Goal: Task Accomplishment & Management: Manage account settings

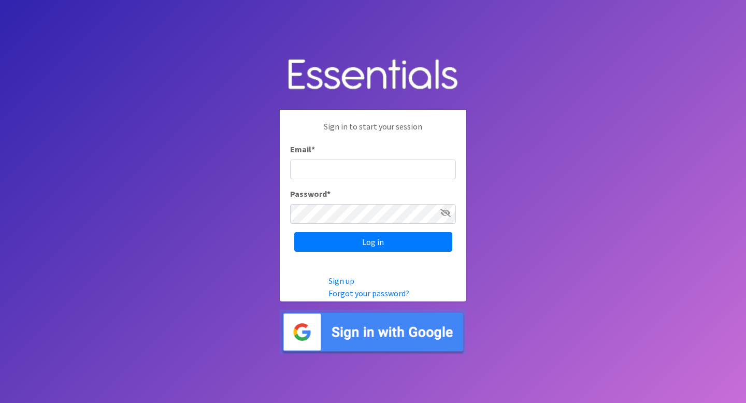
click at [319, 169] on input "Email *" at bounding box center [373, 170] width 166 height 20
type input "[EMAIL_ADDRESS][DOMAIN_NAME]"
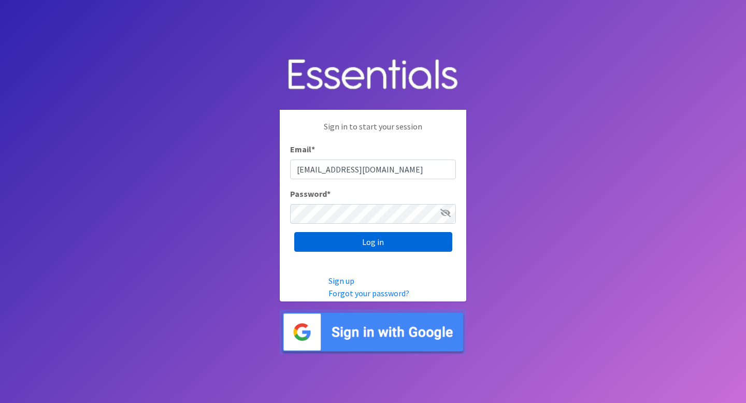
click at [382, 245] on input "Log in" at bounding box center [373, 242] width 158 height 20
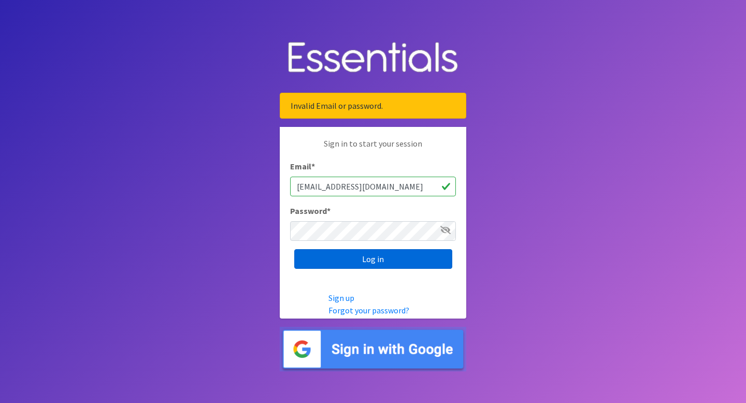
click at [344, 252] on input "Log in" at bounding box center [373, 259] width 158 height 20
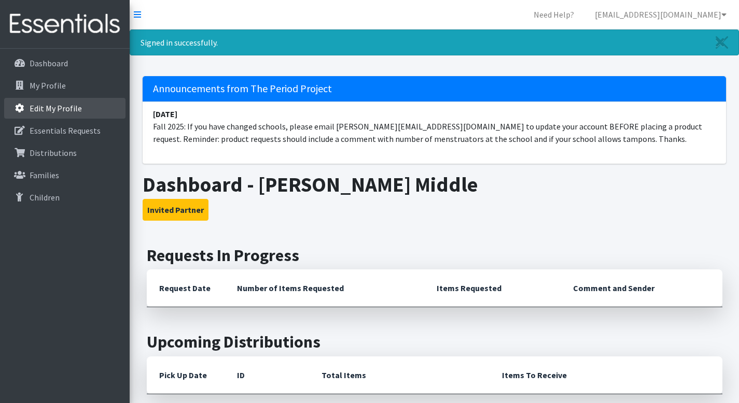
click at [66, 108] on p "Edit My Profile" at bounding box center [56, 108] width 52 height 10
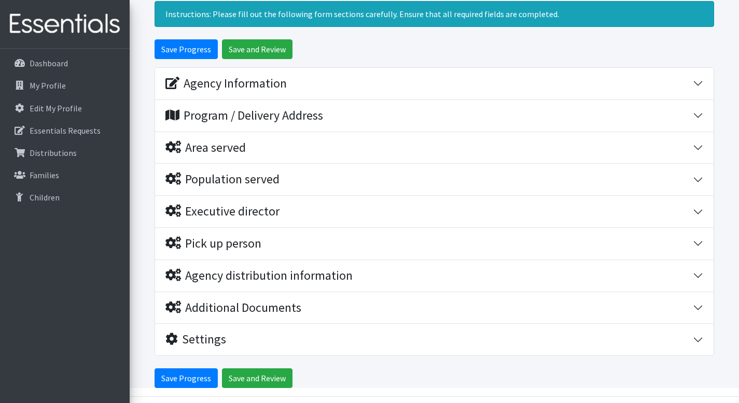
scroll to position [93, 0]
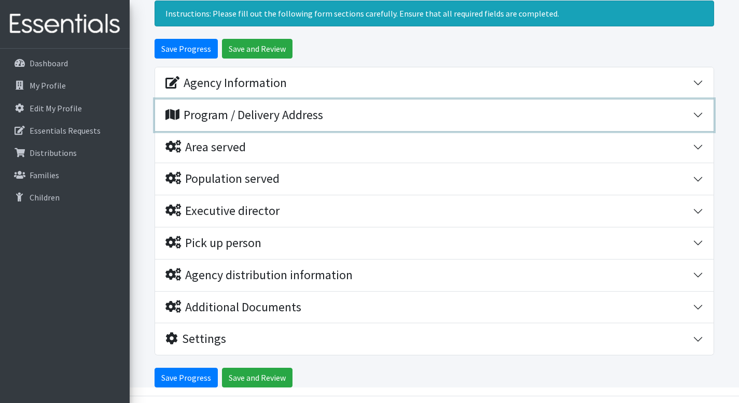
click at [693, 114] on button "Program / Delivery Address" at bounding box center [434, 116] width 558 height 32
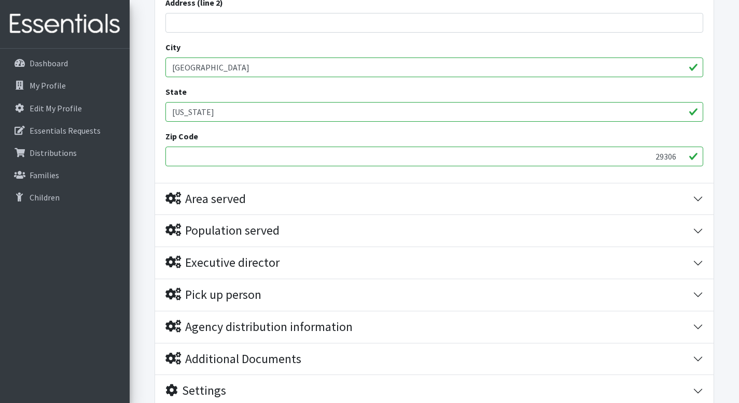
scroll to position [290, 0]
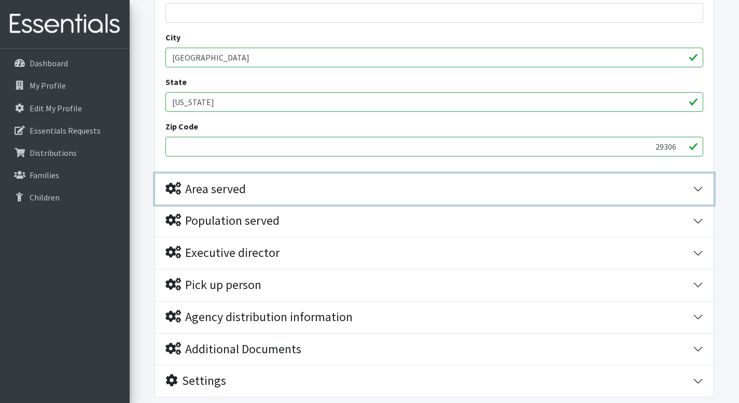
click at [666, 182] on div "Area served" at bounding box center [428, 189] width 527 height 15
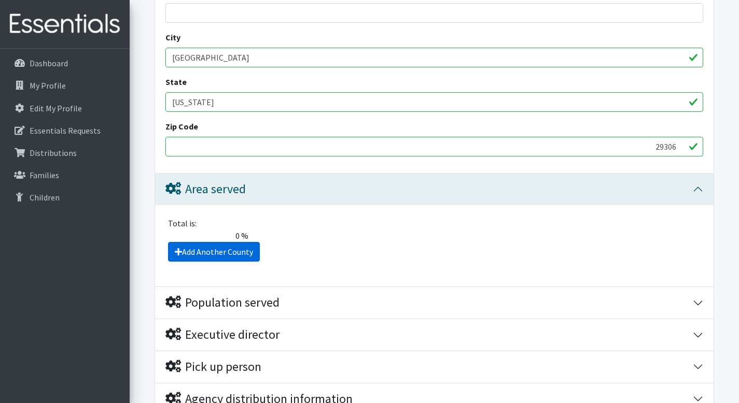
click at [219, 251] on link "Add Another County" at bounding box center [214, 252] width 92 height 20
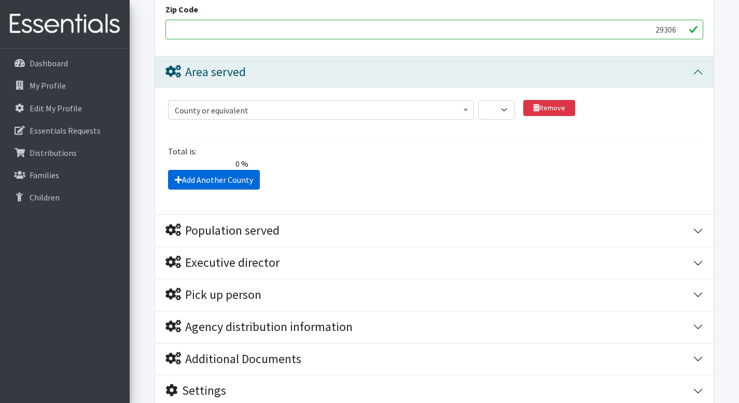
scroll to position [359, 0]
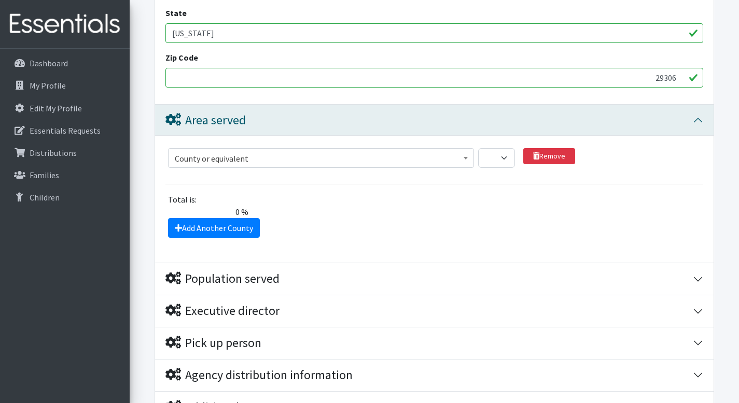
click at [245, 156] on span "County or equivalent" at bounding box center [321, 158] width 292 height 15
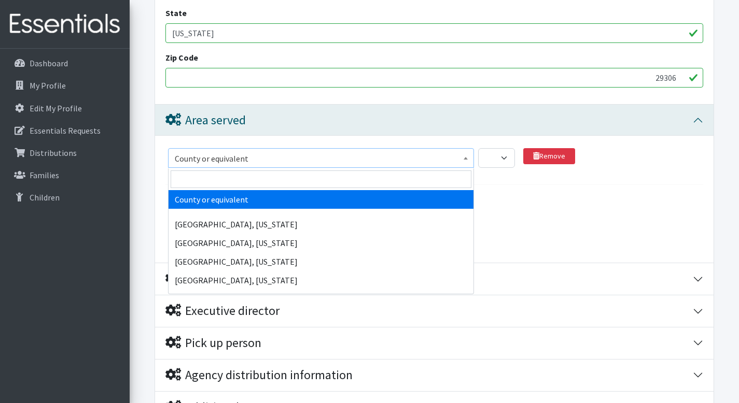
click at [247, 158] on span "County or equivalent" at bounding box center [321, 158] width 292 height 15
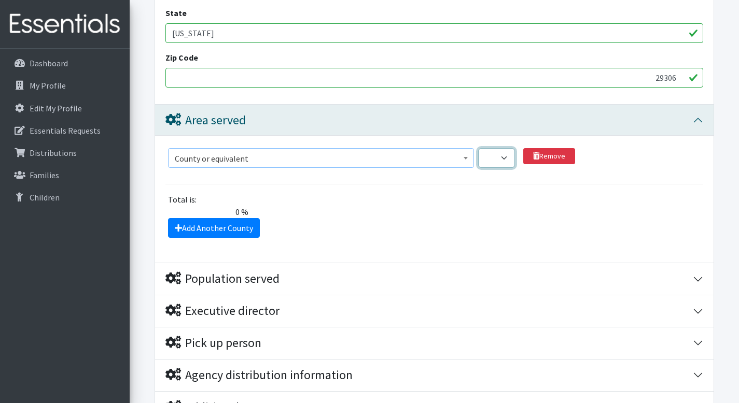
click at [505, 158] on select "1 2 3 4 5 6 7 8 9 10 11 12 13 14 15 16 17 18 19 20 21 22 23 24 25 26 27 28 29 3…" at bounding box center [496, 158] width 37 height 20
click at [263, 157] on span "County or equivalent" at bounding box center [321, 158] width 292 height 15
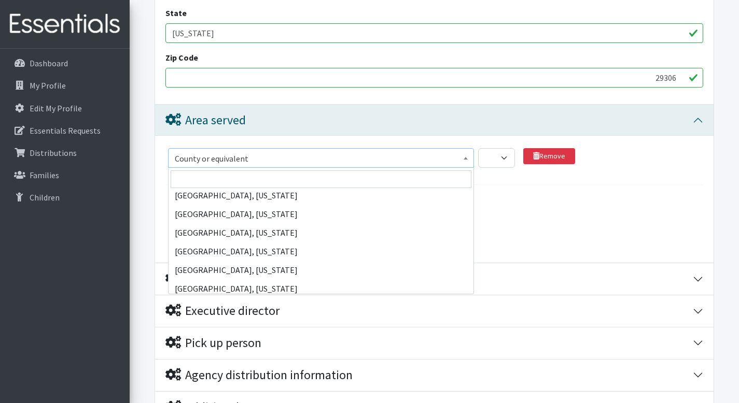
scroll to position [42635, 0]
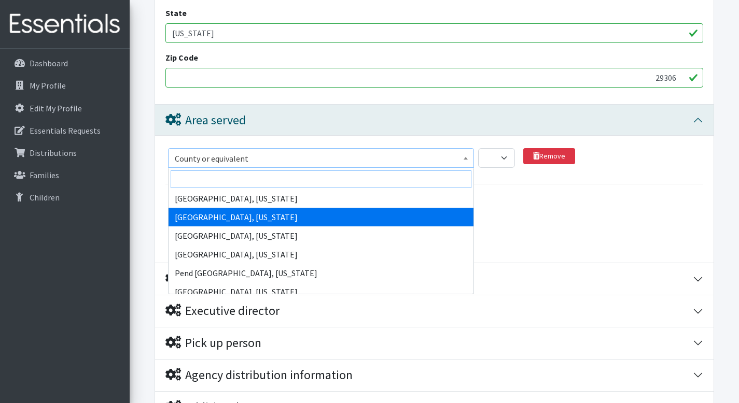
click at [226, 178] on input "search" at bounding box center [321, 180] width 301 height 18
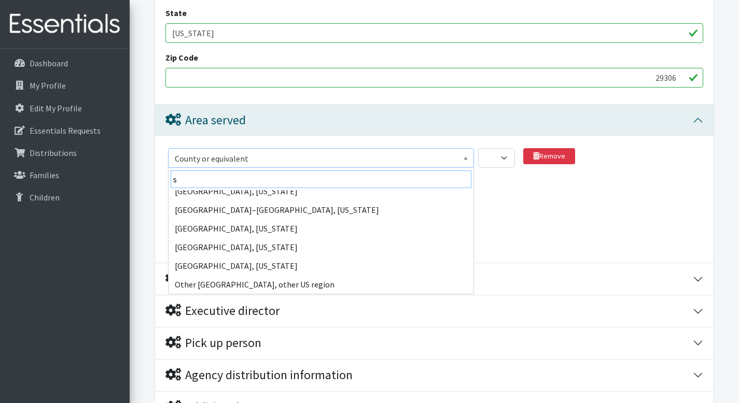
scroll to position [0, 0]
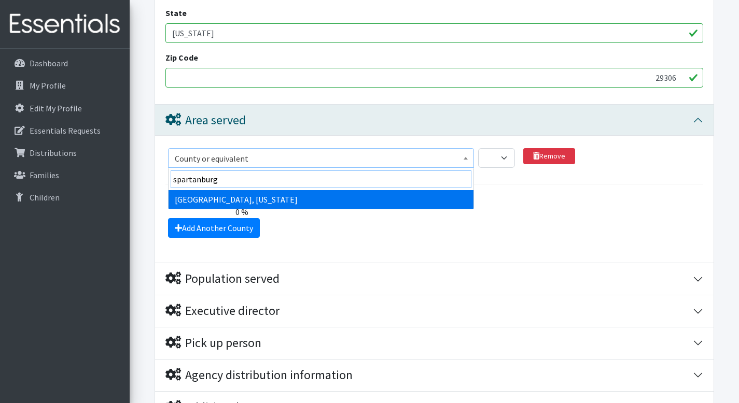
type input "spartanburg"
select select "2720"
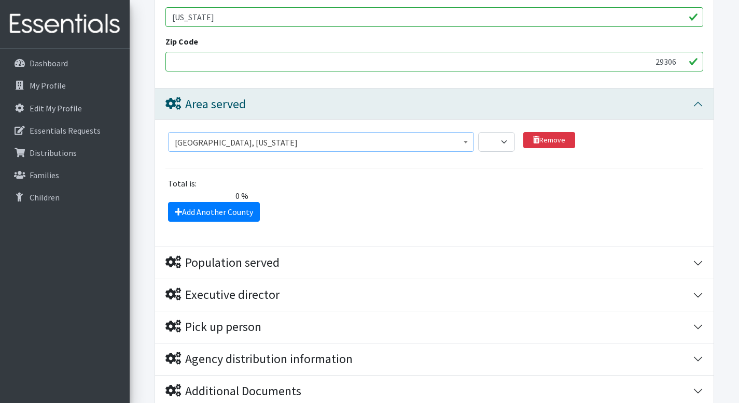
scroll to position [396, 0]
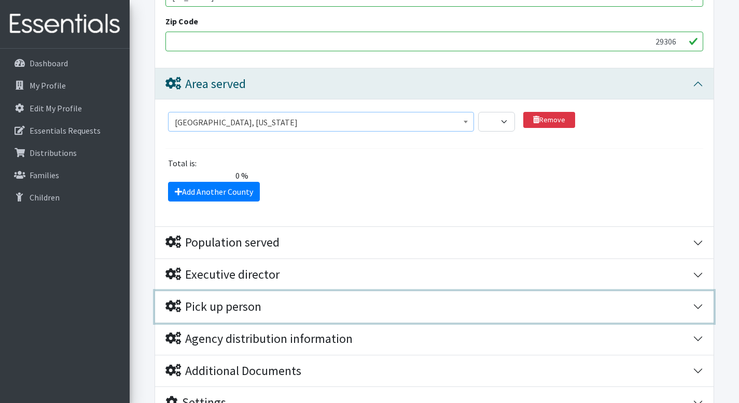
click at [242, 307] on div "Pick up person" at bounding box center [213, 307] width 96 height 15
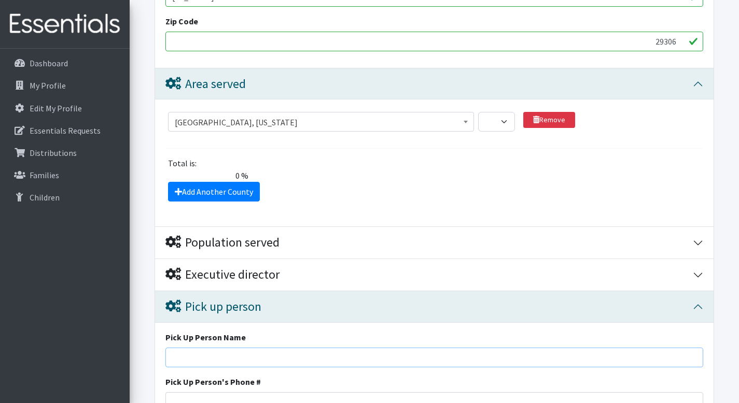
click at [215, 361] on input "Pick Up Person Name" at bounding box center [434, 358] width 538 height 20
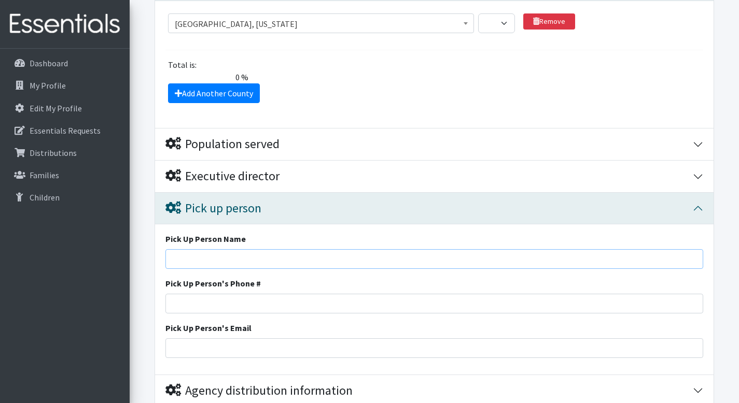
scroll to position [504, 0]
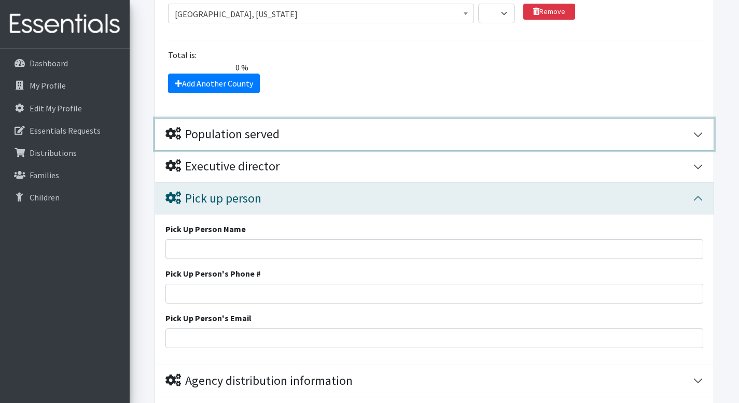
click at [610, 137] on div "Population served" at bounding box center [428, 134] width 527 height 15
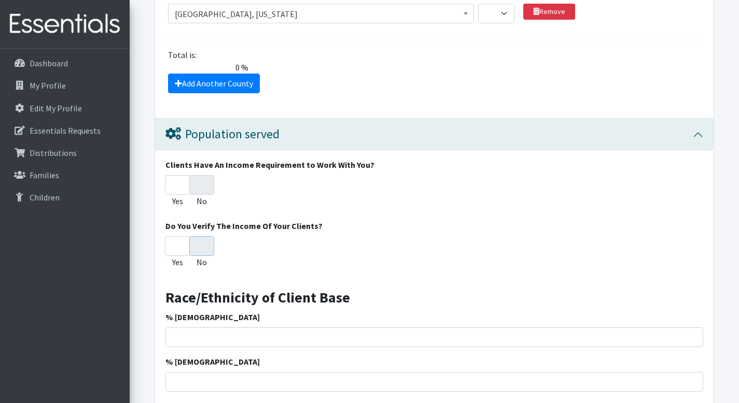
click at [202, 250] on input "No" at bounding box center [201, 246] width 25 height 20
radio input "true"
click at [203, 192] on input "No" at bounding box center [201, 185] width 25 height 20
radio input "true"
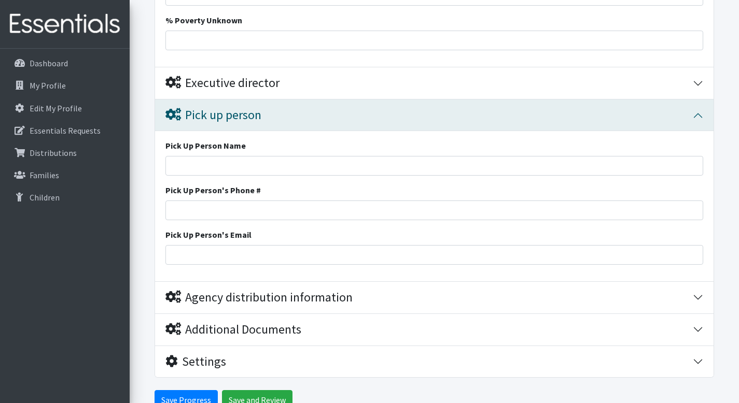
scroll to position [1419, 0]
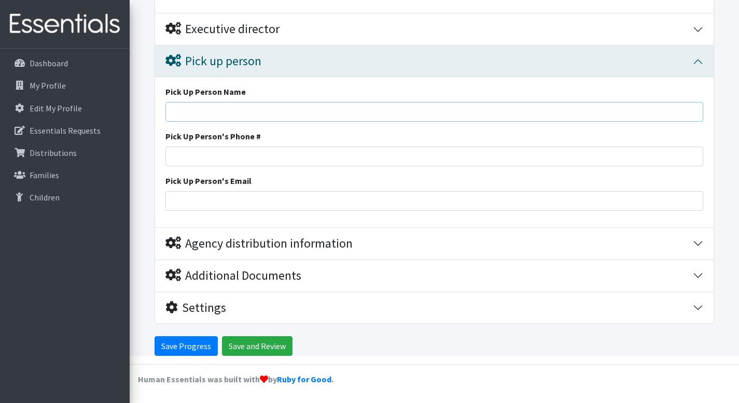
click at [243, 110] on input "Pick Up Person Name" at bounding box center [434, 112] width 538 height 20
type input "[PERSON_NAME]"
click at [219, 153] on input "Pick Up Person's Phone #" at bounding box center [434, 157] width 538 height 20
click at [206, 201] on input "Pick Up Person's Email" at bounding box center [434, 201] width 538 height 20
type input "s"
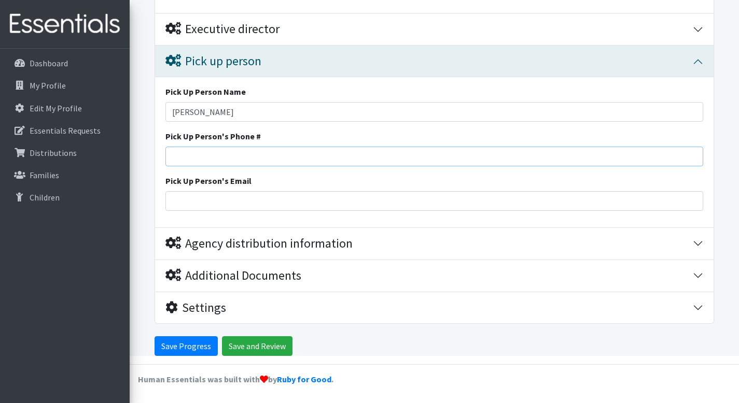
click at [190, 159] on input "Pick Up Person's Phone #" at bounding box center [434, 157] width 538 height 20
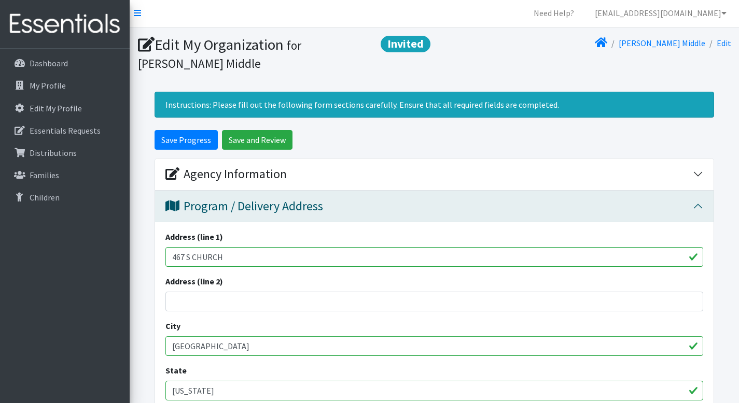
scroll to position [0, 0]
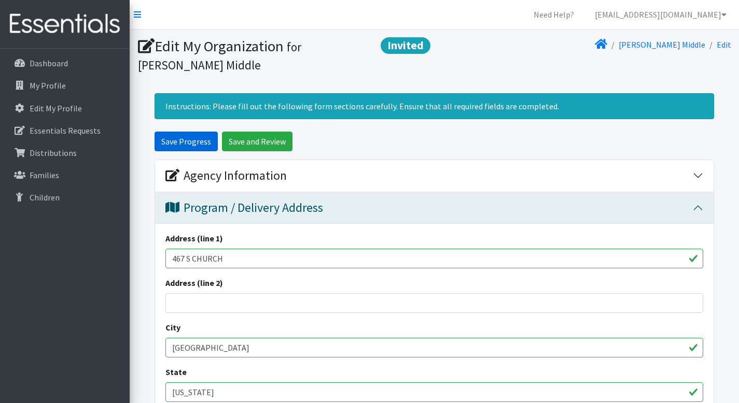
click at [188, 139] on input "Save Progress" at bounding box center [185, 142] width 63 height 20
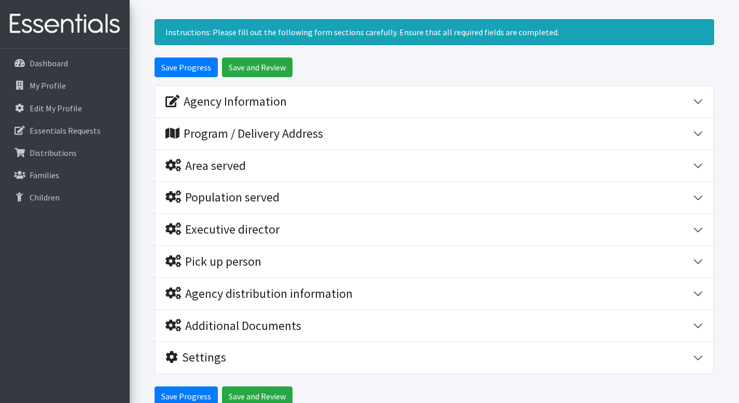
scroll to position [171, 0]
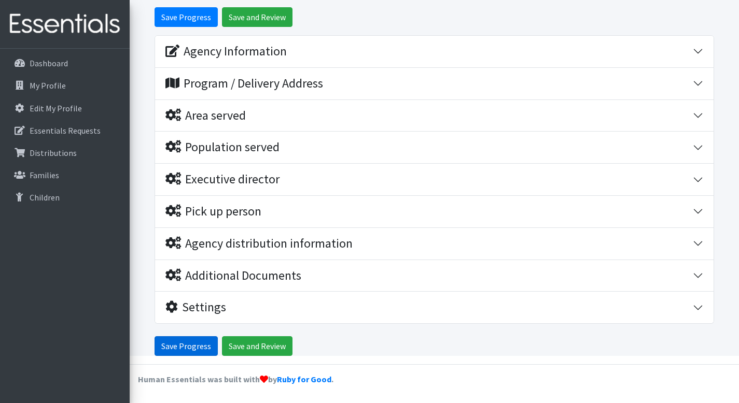
click at [177, 343] on input "Save Progress" at bounding box center [185, 346] width 63 height 20
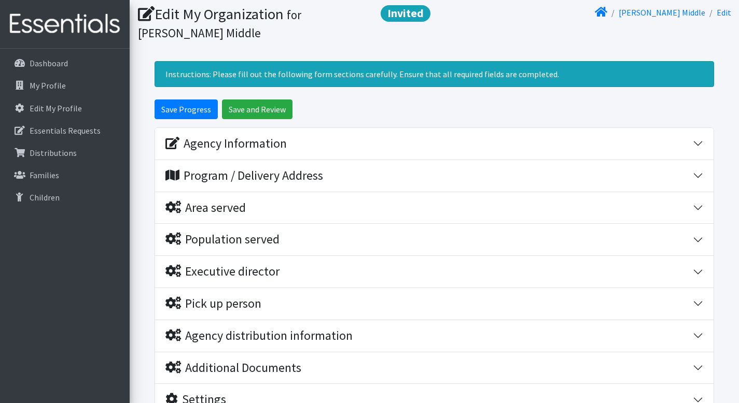
scroll to position [22, 0]
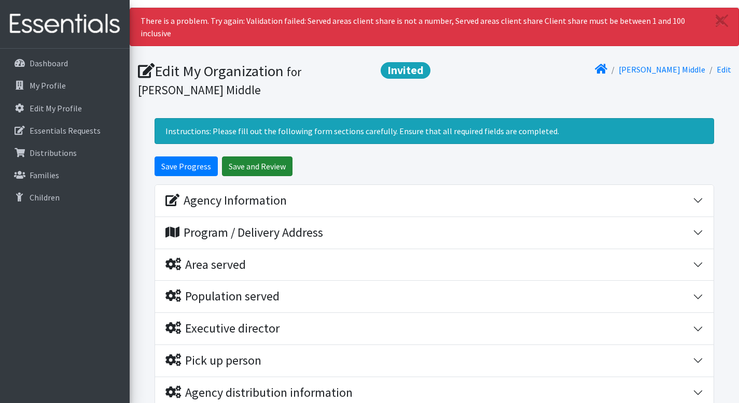
click at [260, 164] on input "Save and Review" at bounding box center [257, 167] width 70 height 20
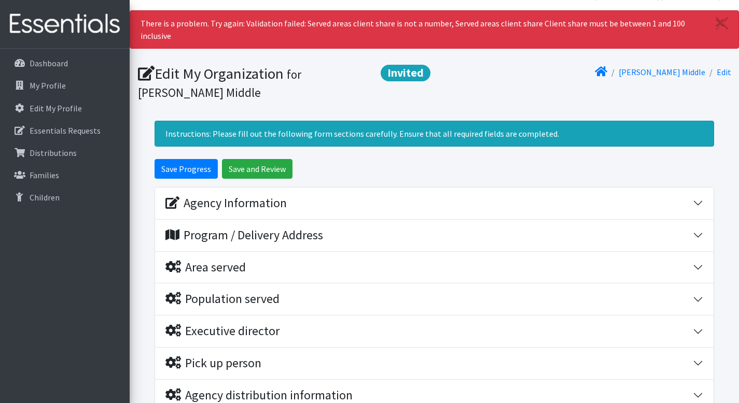
scroll to position [171, 0]
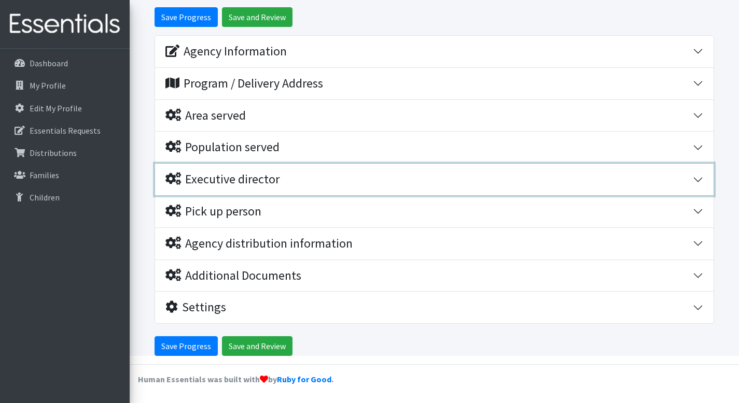
click at [172, 177] on icon "button" at bounding box center [173, 179] width 16 height 12
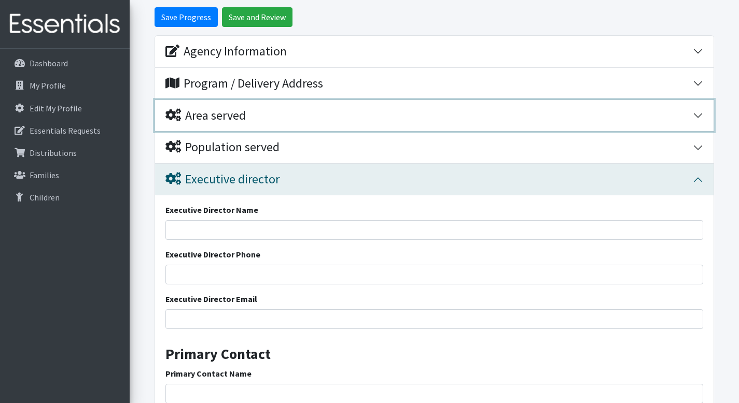
click at [195, 120] on div "Area served" at bounding box center [205, 115] width 80 height 15
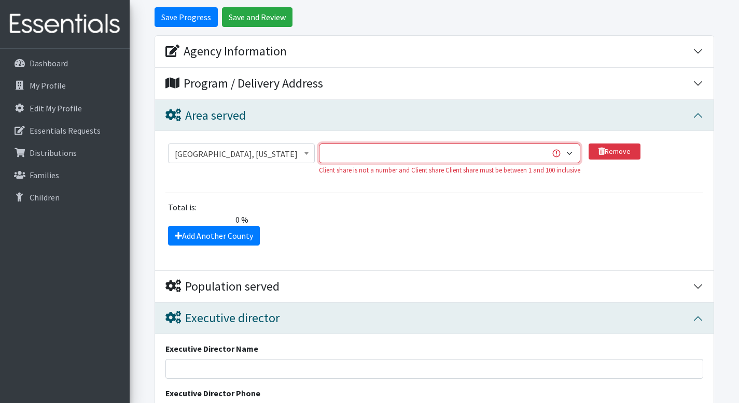
click at [572, 152] on select "1 2 3 4 5 6 7 8 9 10 11 12 13 14 15 16 17 18 19 20 21 22 23 24 25 26 27 28 29 3…" at bounding box center [449, 154] width 261 height 20
click at [568, 153] on select "1 2 3 4 5 6 7 8 9 10 11 12 13 14 15 16 17 18 19 20 21 22 23 24 25 26 27 28 29 3…" at bounding box center [449, 154] width 261 height 20
click at [320, 144] on select "1 2 3 4 5 6 7 8 9 10 11 12 13 14 15 16 17 18 19 20 21 22 23 24 25 26 27 28 29 3…" at bounding box center [449, 154] width 261 height 20
click at [564, 157] on select "1 2 3 4 5 6 7 8 9 10 11 12 13 14 15 16 17 18 19 20 21 22 23 24 25 26 27 28 29 3…" at bounding box center [449, 154] width 261 height 20
select select "100"
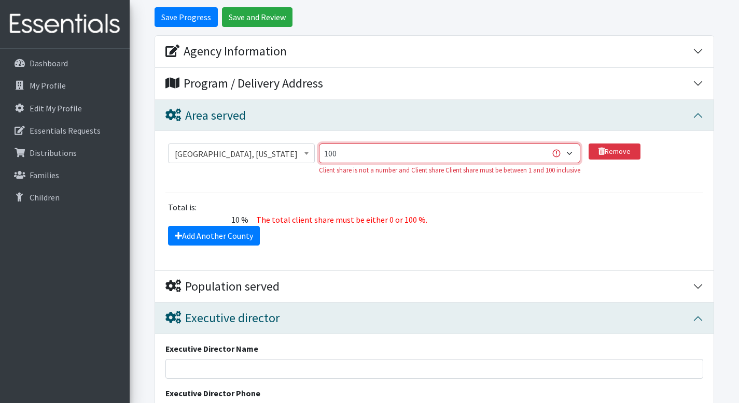
click at [320, 144] on select "1 2 3 4 5 6 7 8 9 10 11 12 13 14 15 16 17 18 19 20 21 22 23 24 25 26 27 28 29 3…" at bounding box center [449, 154] width 261 height 20
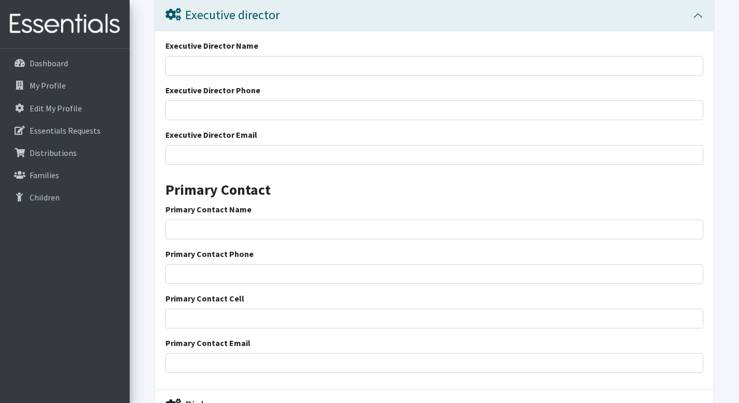
scroll to position [669, 0]
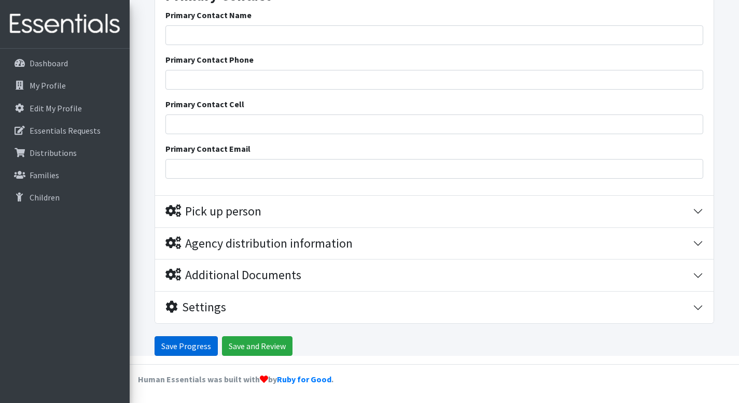
click at [192, 341] on input "Save Progress" at bounding box center [185, 346] width 63 height 20
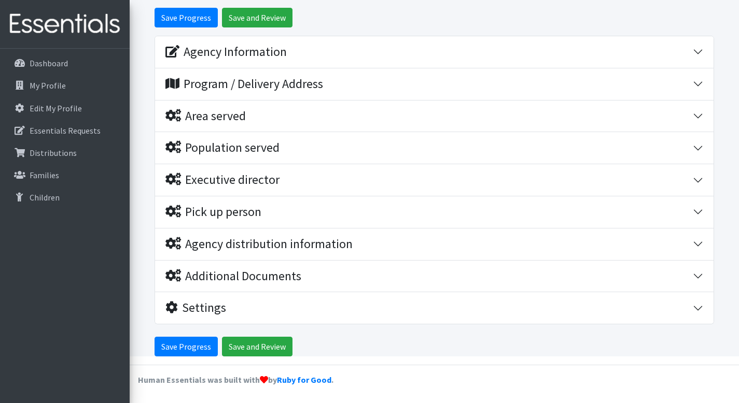
scroll to position [159, 0]
click at [258, 347] on input "Save and Review" at bounding box center [257, 346] width 70 height 20
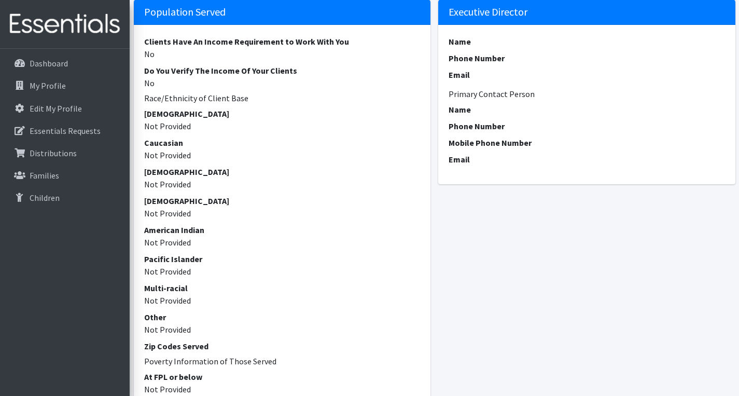
scroll to position [922, 0]
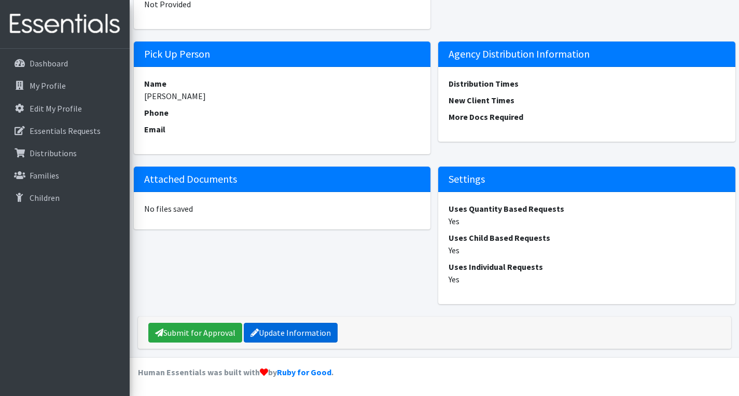
click at [291, 333] on link "Update Information" at bounding box center [291, 332] width 94 height 20
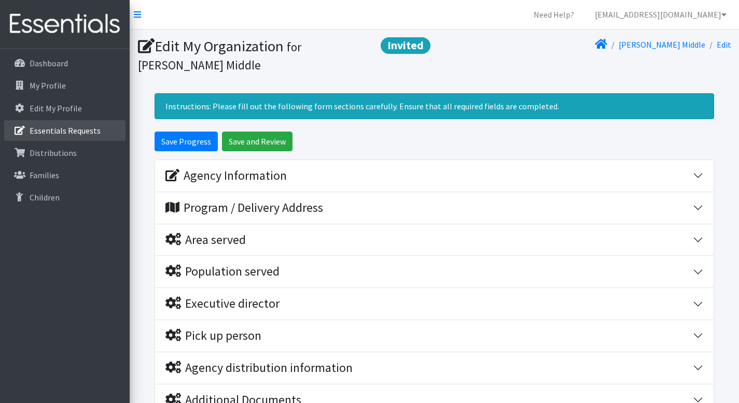
click at [47, 130] on p "Essentials Requests" at bounding box center [65, 130] width 71 height 10
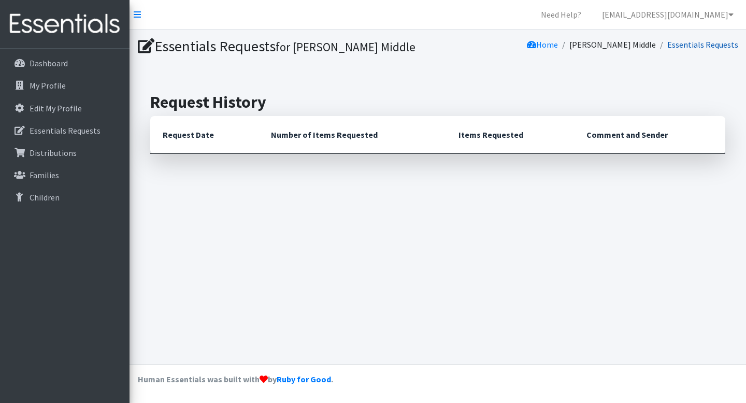
click at [699, 45] on link "Essentials Requests" at bounding box center [703, 44] width 71 height 10
click at [693, 44] on link "Essentials Requests" at bounding box center [703, 44] width 71 height 10
click at [171, 134] on th "Request Date" at bounding box center [204, 135] width 108 height 38
click at [143, 46] on icon at bounding box center [146, 46] width 17 height 15
click at [196, 48] on h1 "Essentials Requests for Carver Middle" at bounding box center [286, 46] width 297 height 18
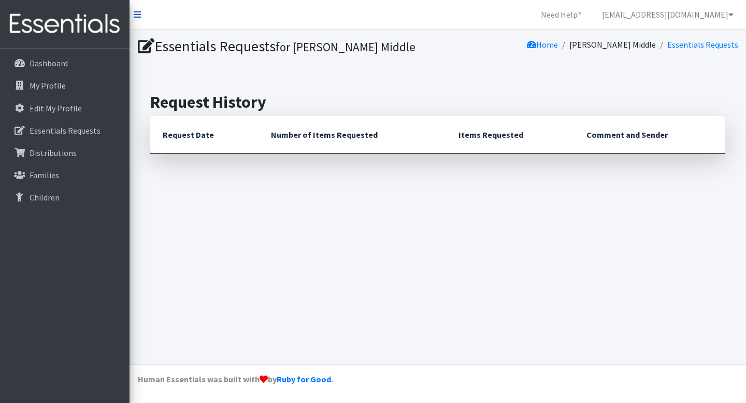
click at [136, 14] on icon at bounding box center [137, 14] width 7 height 8
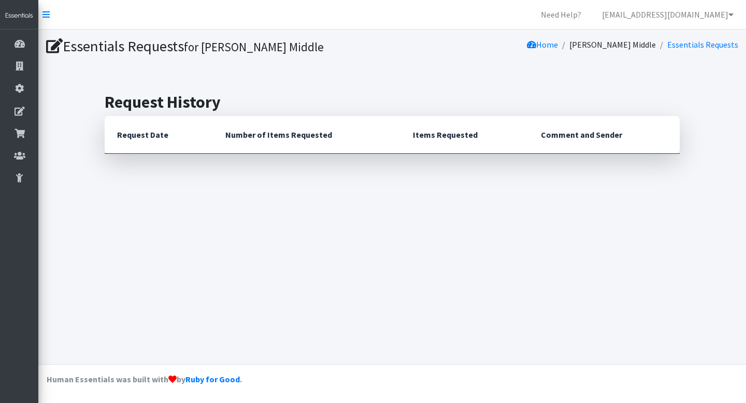
click at [137, 14] on nav "Need Help? esneely@spart7.org My Co-Workers My Profile Logout" at bounding box center [392, 15] width 708 height 30
click at [46, 17] on icon at bounding box center [46, 14] width 7 height 8
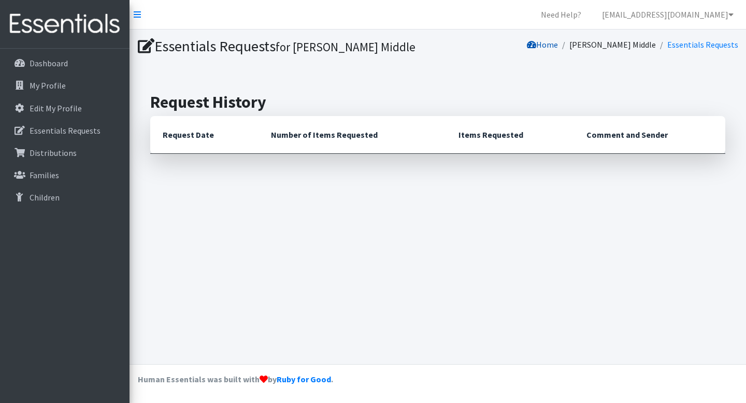
click at [558, 46] on link "Home" at bounding box center [542, 44] width 31 height 10
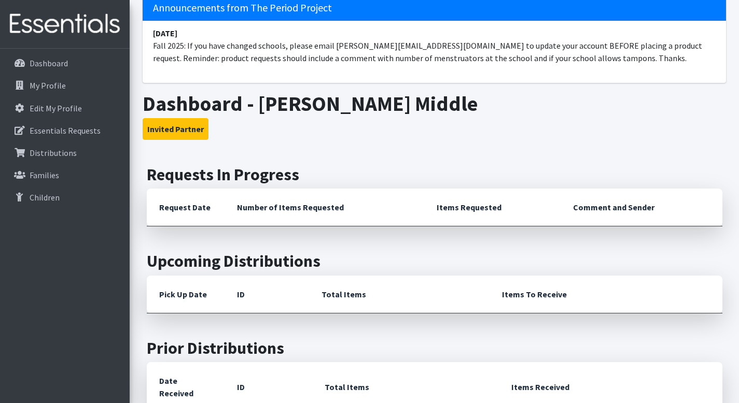
scroll to position [49, 0]
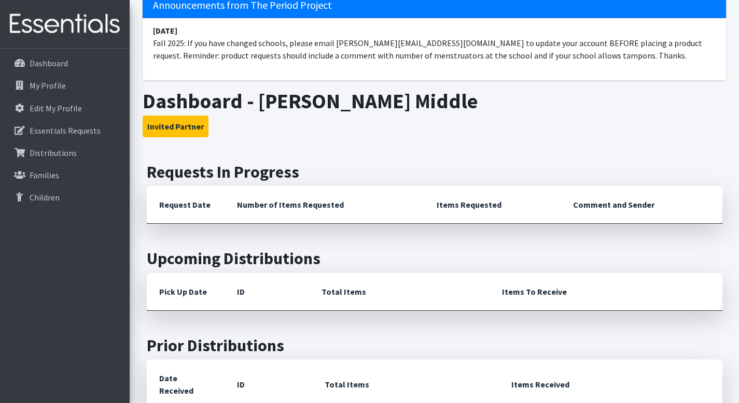
click at [274, 206] on th "Number of Items Requested" at bounding box center [324, 205] width 200 height 38
click at [272, 206] on th "Number of Items Requested" at bounding box center [324, 205] width 200 height 38
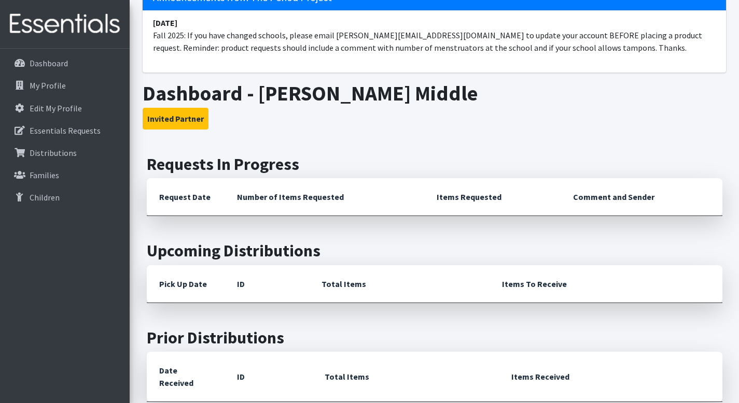
scroll to position [0, 0]
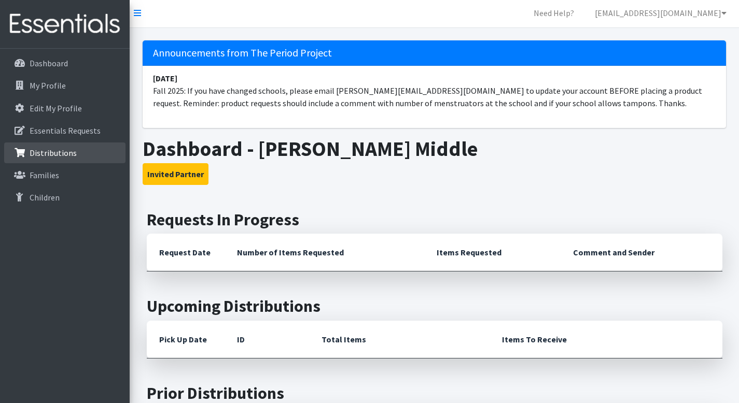
scroll to position [2, 0]
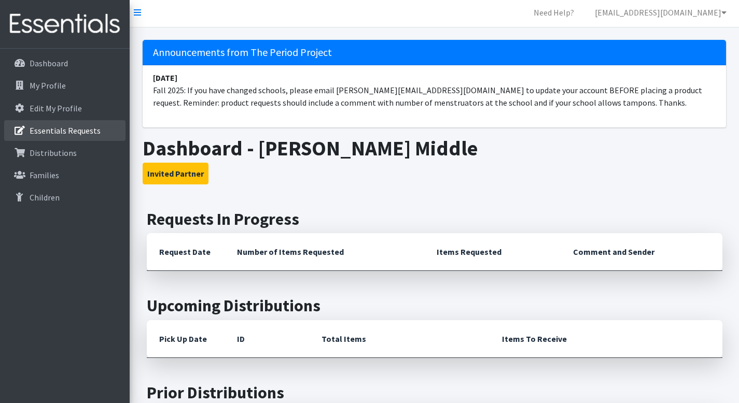
click at [49, 132] on p "Essentials Requests" at bounding box center [65, 130] width 71 height 10
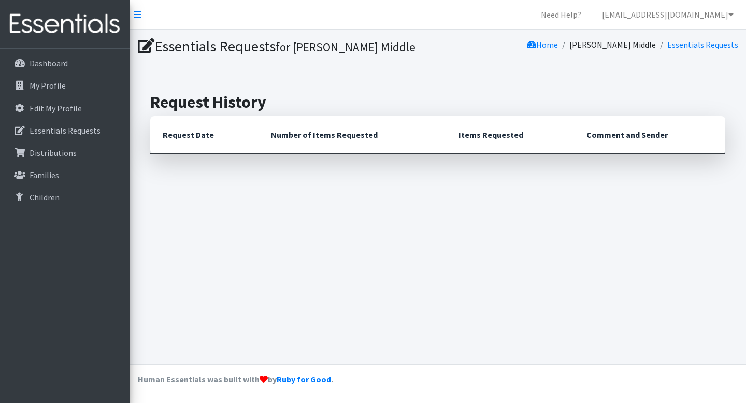
click at [181, 138] on th "Request Date" at bounding box center [204, 135] width 108 height 38
click at [189, 133] on th "Request Date" at bounding box center [204, 135] width 108 height 38
click at [294, 133] on th "Number of Items Requested" at bounding box center [353, 135] width 188 height 38
click at [243, 107] on h2 "Request History" at bounding box center [437, 102] width 575 height 20
drag, startPoint x: 139, startPoint y: 46, endPoint x: 146, endPoint y: 47, distance: 7.3
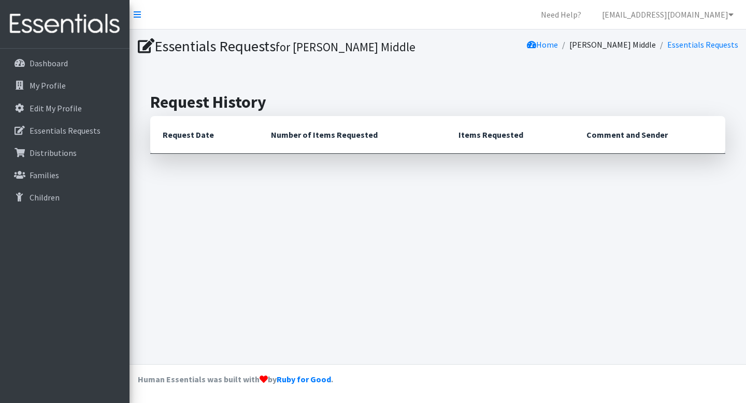
click at [139, 47] on icon at bounding box center [146, 46] width 17 height 15
click at [217, 47] on h1 "Essentials Requests for Carver Middle" at bounding box center [286, 46] width 297 height 18
click at [256, 51] on h1 "Essentials Requests for Carver Middle" at bounding box center [286, 46] width 297 height 18
click at [298, 52] on small "for [PERSON_NAME] Middle" at bounding box center [346, 46] width 140 height 15
click at [360, 134] on th "Number of Items Requested" at bounding box center [353, 135] width 188 height 38
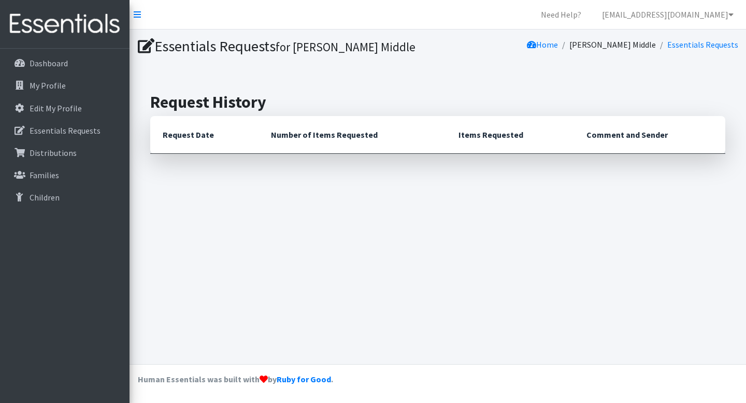
click at [506, 135] on th "Items Requested" at bounding box center [510, 135] width 128 height 38
click at [625, 136] on th "Comment and Sender" at bounding box center [649, 135] width 151 height 38
click at [709, 44] on link "Essentials Requests" at bounding box center [703, 44] width 71 height 10
click at [699, 42] on link "Essentials Requests" at bounding box center [703, 44] width 71 height 10
click at [697, 41] on link "Essentials Requests" at bounding box center [703, 44] width 71 height 10
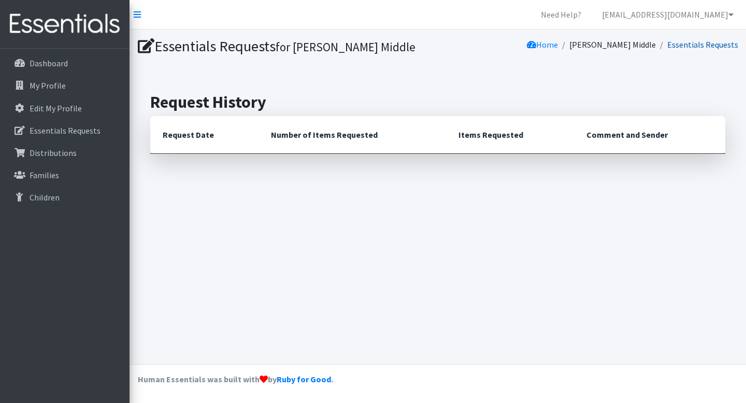
click at [697, 41] on link "Essentials Requests" at bounding box center [703, 44] width 71 height 10
click at [558, 45] on link "Home" at bounding box center [542, 44] width 31 height 10
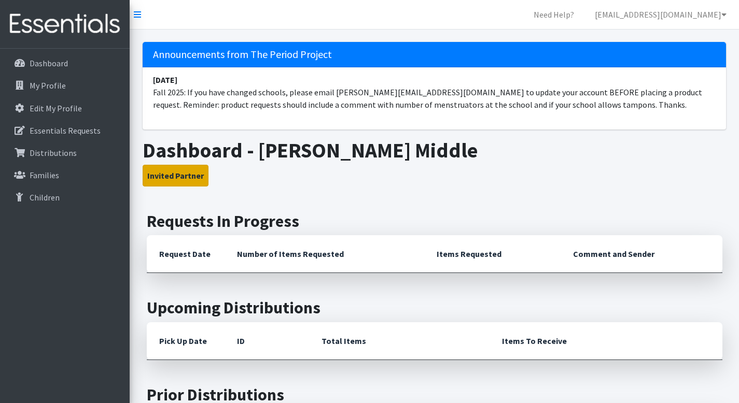
click at [196, 178] on button "Invited Partner" at bounding box center [176, 176] width 66 height 22
click at [192, 177] on button "Invited Partner" at bounding box center [176, 176] width 66 height 22
click at [176, 175] on button "Invited Partner" at bounding box center [176, 176] width 66 height 22
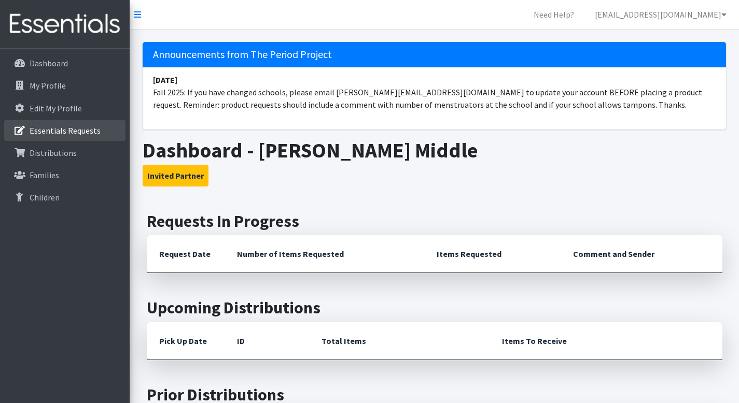
click at [48, 127] on p "Essentials Requests" at bounding box center [65, 130] width 71 height 10
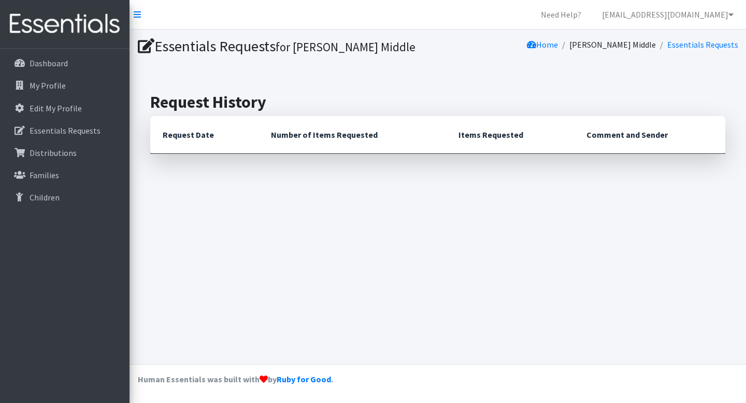
click at [186, 127] on th "Request Date" at bounding box center [204, 135] width 108 height 38
drag, startPoint x: 146, startPoint y: 44, endPoint x: 160, endPoint y: 47, distance: 14.3
click at [146, 44] on icon at bounding box center [146, 46] width 17 height 15
click at [202, 47] on h1 "Essentials Requests for [PERSON_NAME] Middle" at bounding box center [286, 46] width 297 height 18
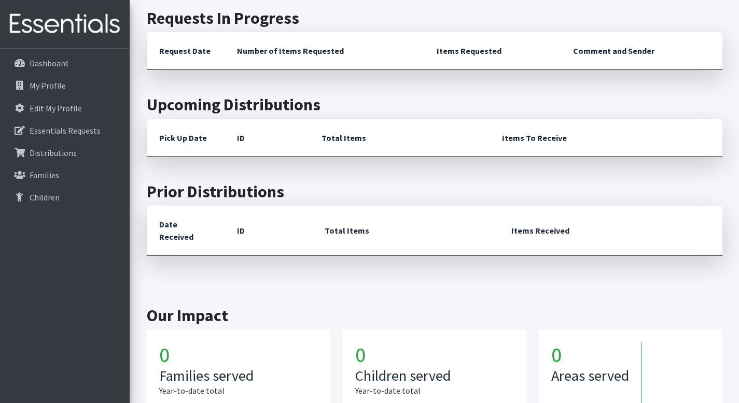
scroll to position [242, 0]
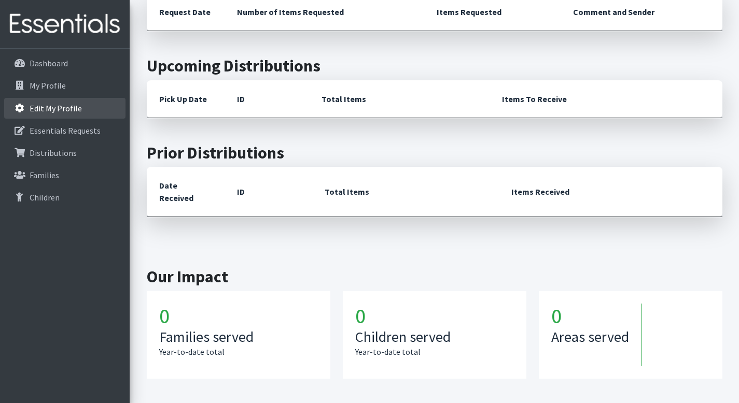
click at [49, 105] on p "Edit My Profile" at bounding box center [56, 108] width 52 height 10
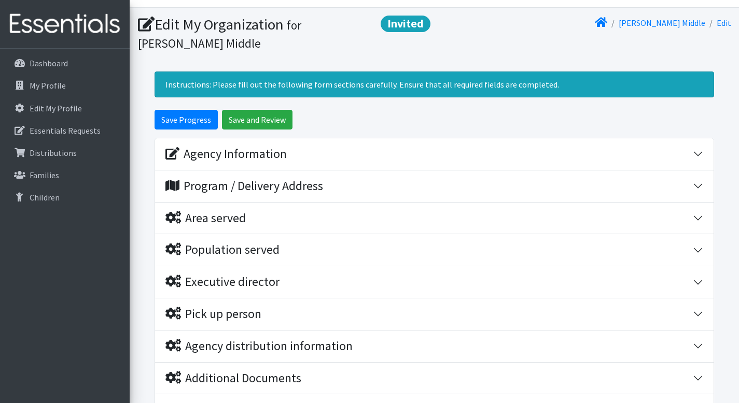
scroll to position [39, 0]
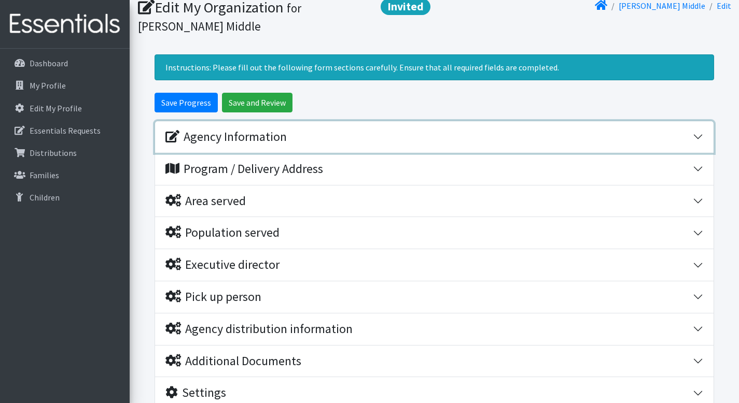
click at [693, 138] on button "Agency Information" at bounding box center [434, 137] width 558 height 32
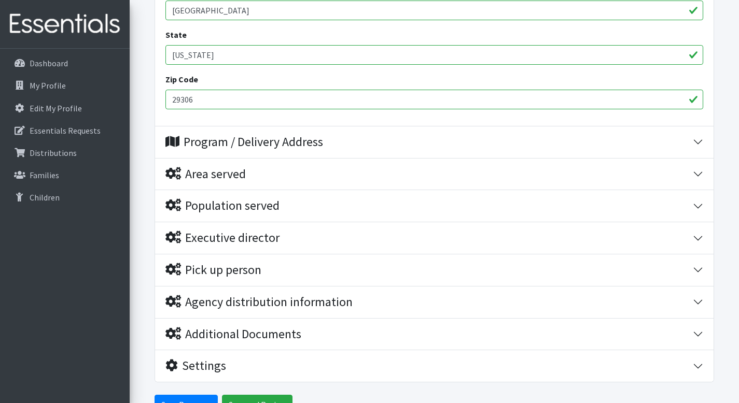
scroll to position [497, 0]
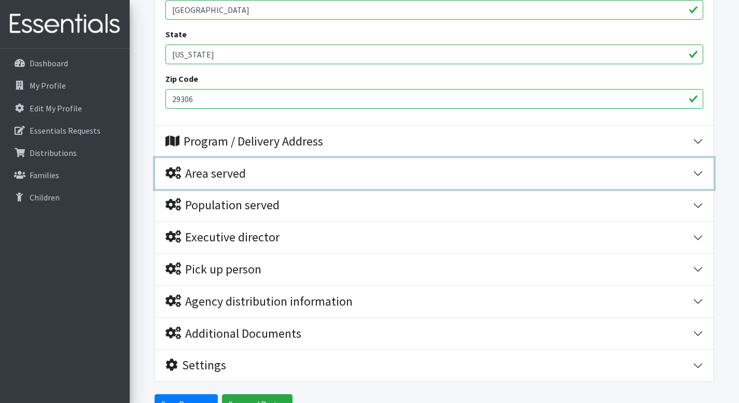
click at [665, 177] on div "Area served" at bounding box center [428, 173] width 527 height 15
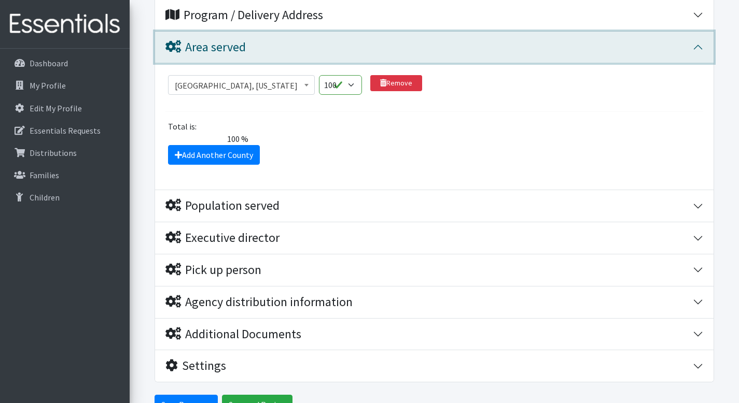
scroll to position [624, 0]
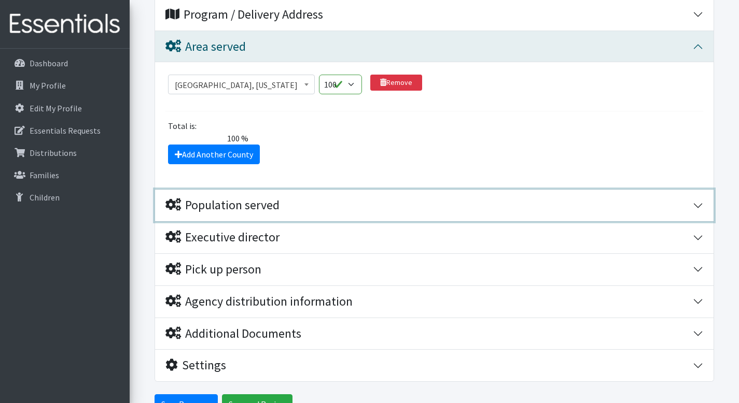
click at [686, 215] on button "Population served" at bounding box center [434, 206] width 558 height 32
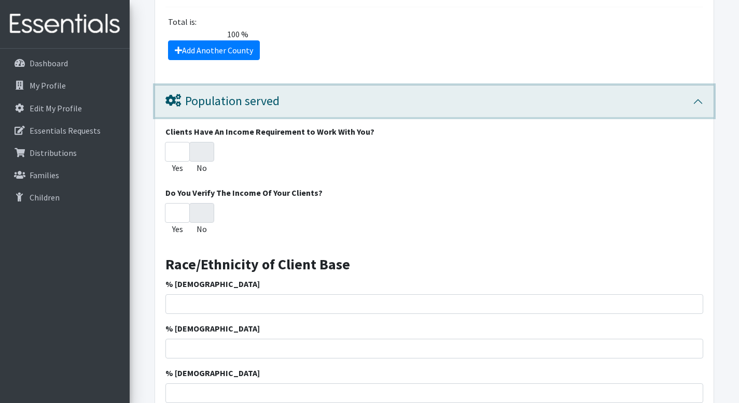
scroll to position [753, 0]
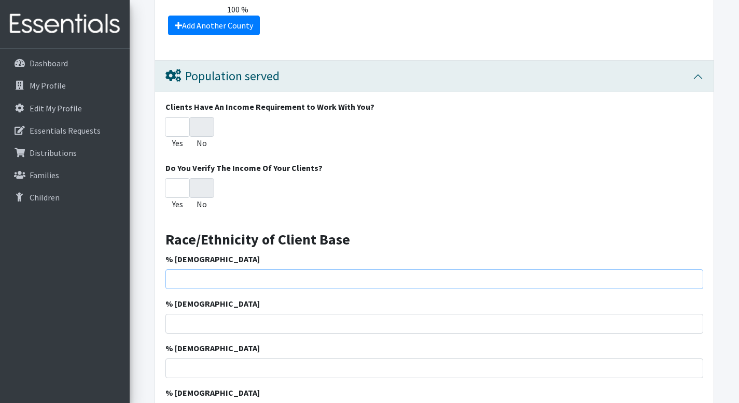
click at [211, 286] on input "% [DEMOGRAPHIC_DATA]" at bounding box center [434, 280] width 538 height 20
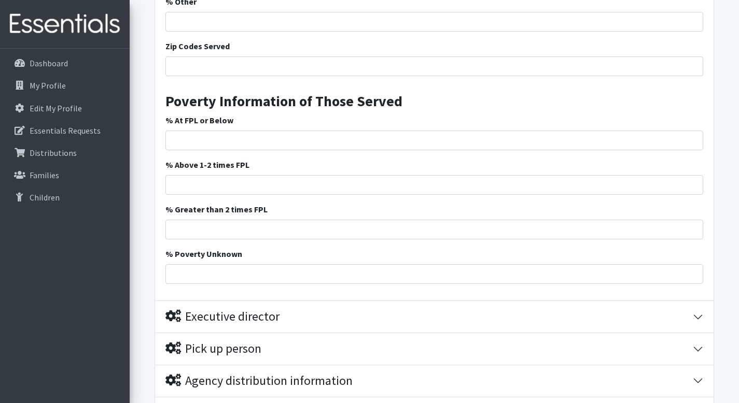
scroll to position [1349, 0]
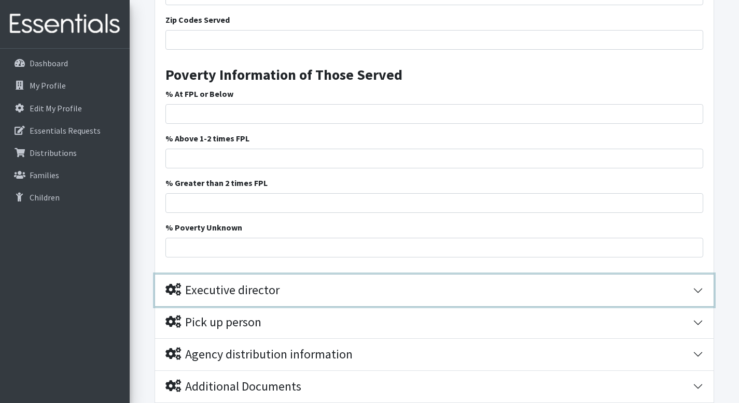
click at [622, 291] on div "Executive director" at bounding box center [428, 290] width 527 height 15
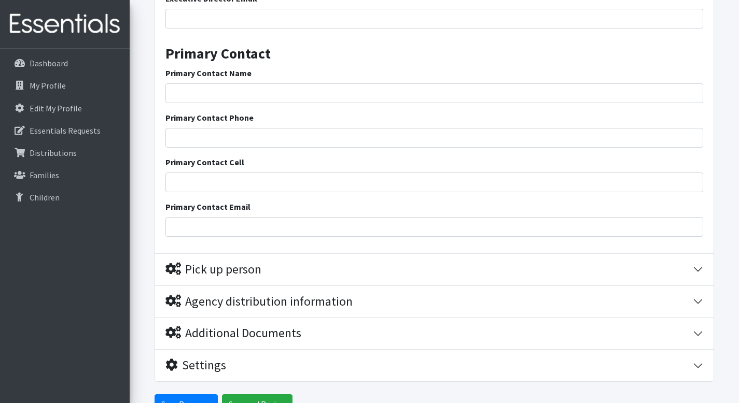
scroll to position [1818, 0]
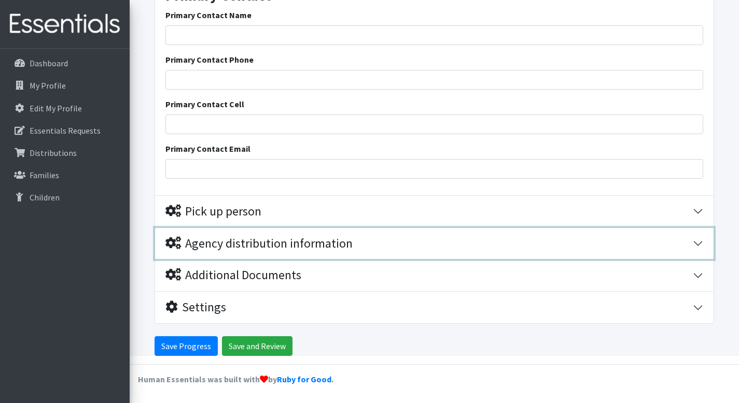
click at [646, 240] on div "Agency distribution information" at bounding box center [428, 243] width 527 height 15
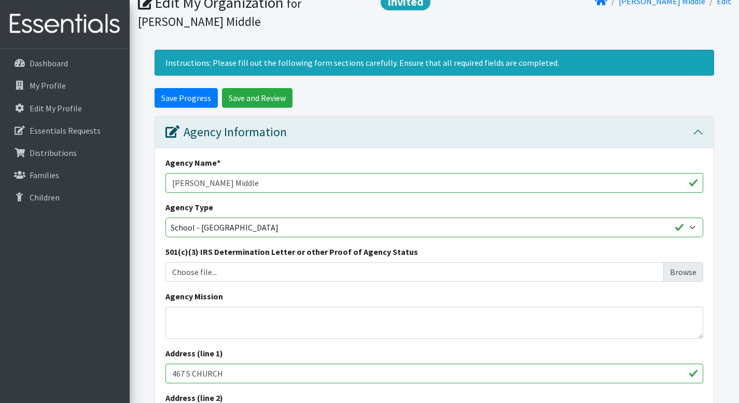
scroll to position [0, 0]
